Goal: Navigation & Orientation: Understand site structure

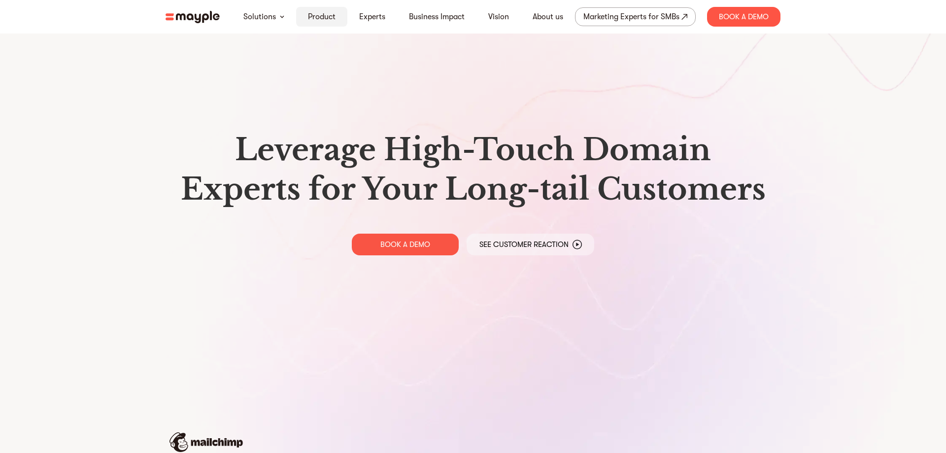
click at [325, 17] on link "Product" at bounding box center [322, 17] width 28 height 12
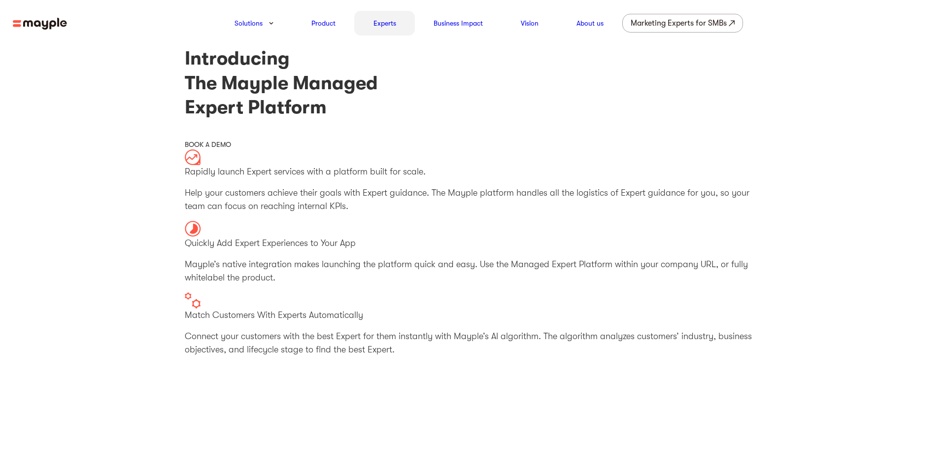
click at [376, 15] on div "Experts" at bounding box center [384, 23] width 61 height 25
click at [391, 24] on link "Experts" at bounding box center [384, 23] width 23 height 12
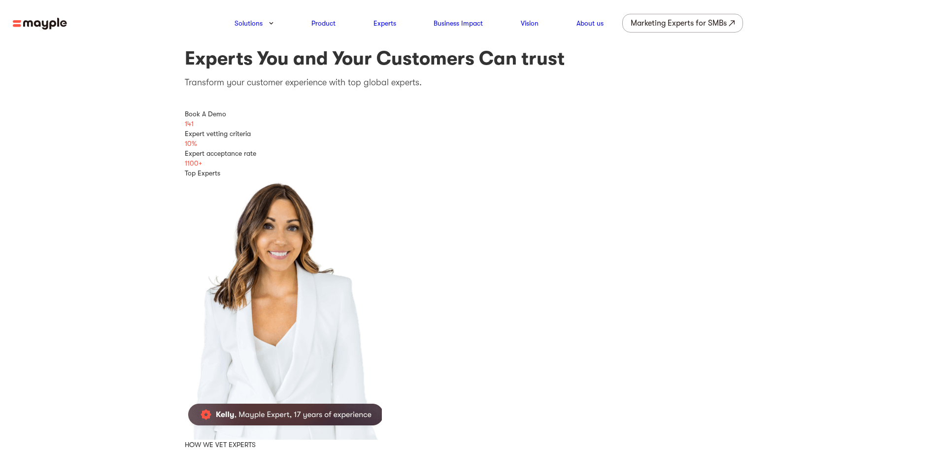
click at [61, 19] on img at bounding box center [40, 24] width 54 height 12
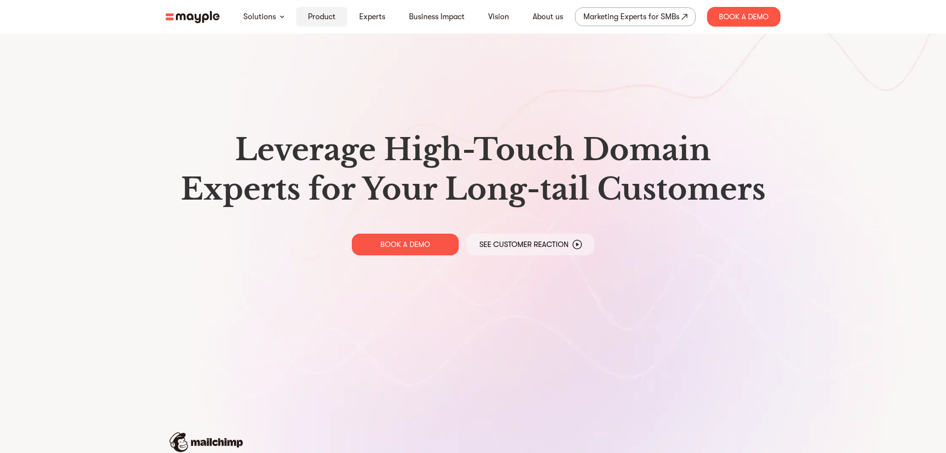
click at [333, 17] on link "Product" at bounding box center [322, 17] width 28 height 12
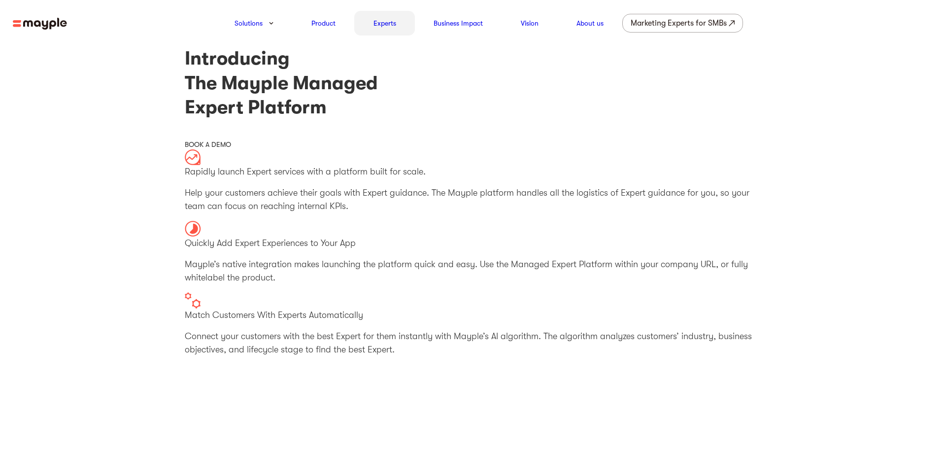
click at [379, 16] on div "Experts" at bounding box center [384, 23] width 61 height 25
click at [530, 19] on link "Vision" at bounding box center [530, 23] width 18 height 12
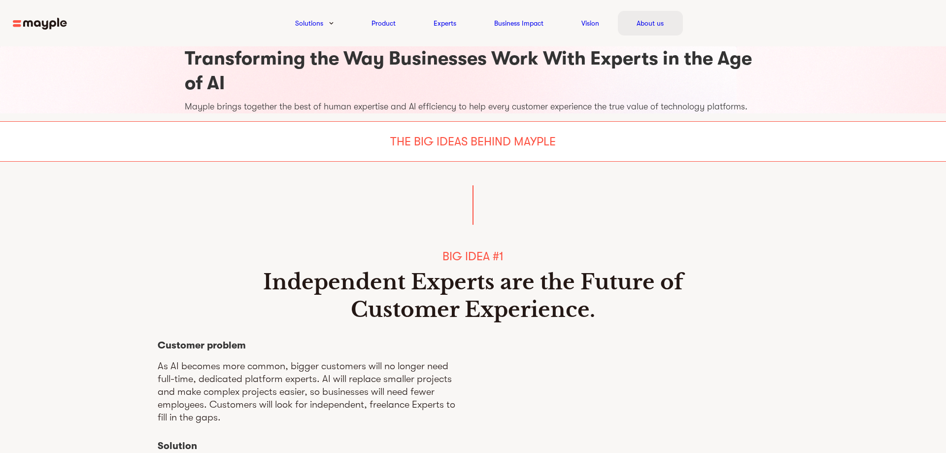
click at [662, 20] on link "About us" at bounding box center [649, 23] width 27 height 12
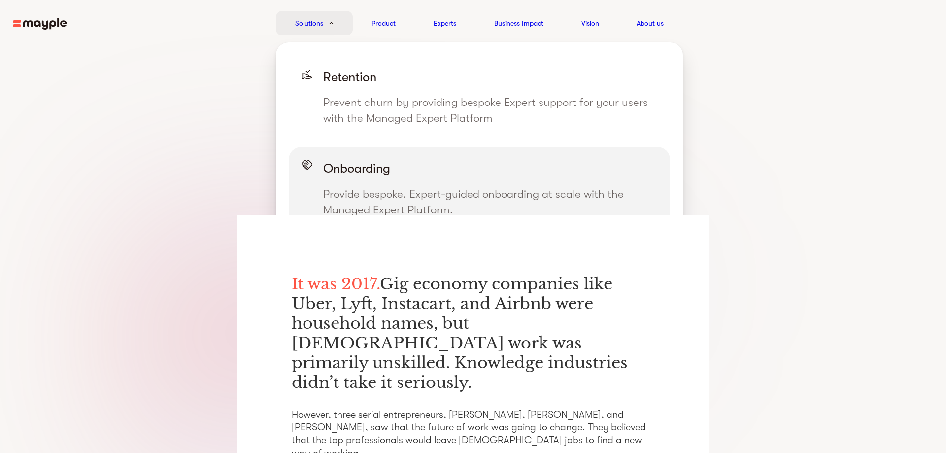
click at [360, 176] on p "Onboarding" at bounding box center [490, 168] width 334 height 19
